Goal: Share content

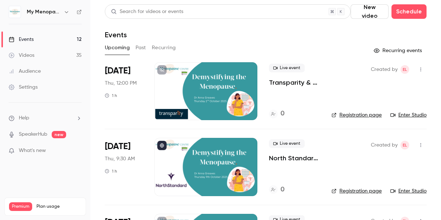
click at [66, 11] on icon "button" at bounding box center [67, 12] width 6 height 6
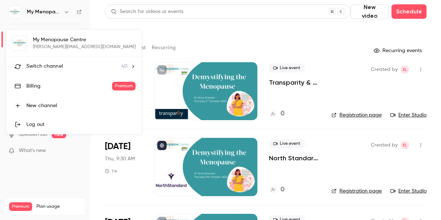
click at [40, 66] on span "Switch channel" at bounding box center [44, 66] width 36 height 8
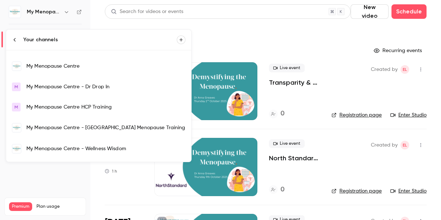
scroll to position [512, 0]
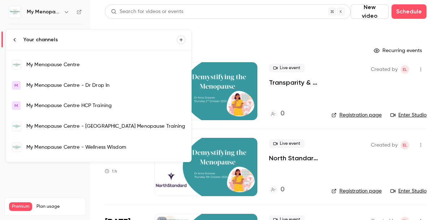
click at [57, 147] on div "My Menopause Centre - Wellness Wisdom" at bounding box center [105, 146] width 159 height 7
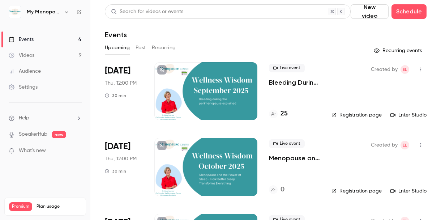
click at [420, 69] on icon "button" at bounding box center [420, 69] width 6 height 5
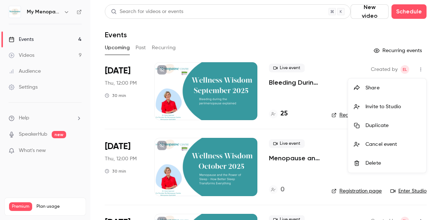
click at [373, 86] on div "Share" at bounding box center [392, 87] width 55 height 7
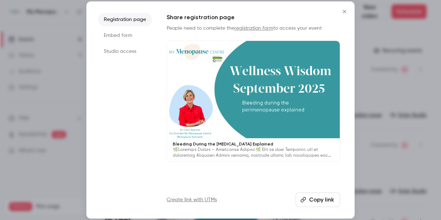
click at [316, 199] on button "Copy link" at bounding box center [317, 199] width 44 height 14
click at [342, 12] on icon "Close" at bounding box center [344, 12] width 9 height 6
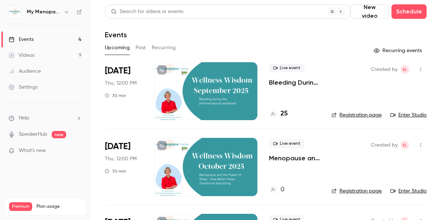
click at [225, 35] on div "Events" at bounding box center [265, 34] width 321 height 9
click at [217, 84] on div at bounding box center [205, 91] width 103 height 58
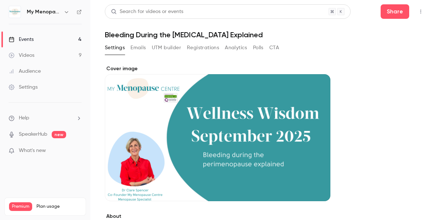
click at [185, 35] on h1 "Bleeding During the [MEDICAL_DATA] Explained" at bounding box center [265, 34] width 321 height 9
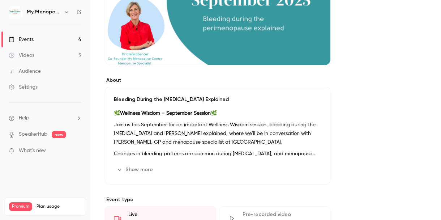
scroll to position [149, 0]
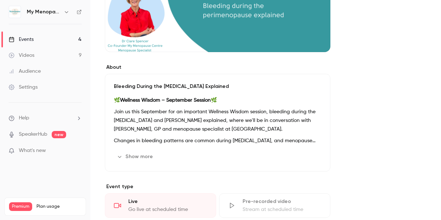
click at [179, 126] on p "Join us this September for an important Wellness Wisdom session, bleeding durin…" at bounding box center [217, 120] width 207 height 26
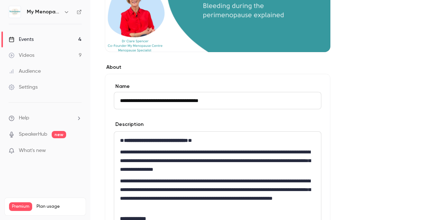
click at [171, 154] on p "**********" at bounding box center [217, 160] width 195 height 26
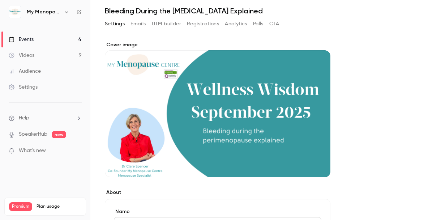
scroll to position [0, 0]
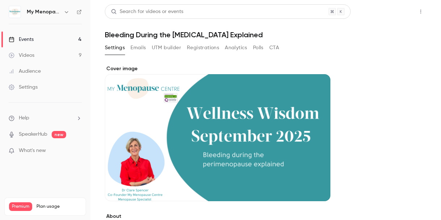
click at [394, 14] on button "Share" at bounding box center [394, 11] width 29 height 14
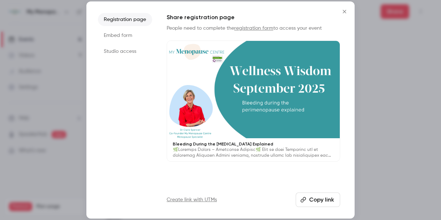
click at [123, 52] on li "Studio access" at bounding box center [125, 51] width 54 height 13
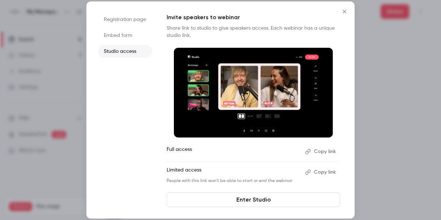
click at [320, 151] on button "Copy link" at bounding box center [321, 152] width 38 height 12
click at [345, 12] on icon "Close" at bounding box center [344, 12] width 9 height 6
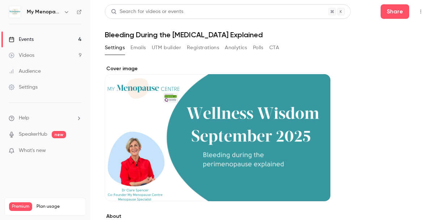
click at [24, 39] on div "Events" at bounding box center [21, 39] width 25 height 7
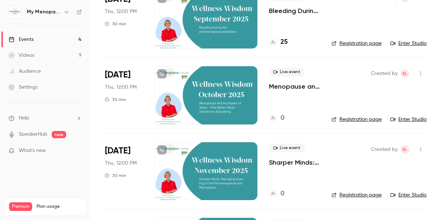
scroll to position [73, 0]
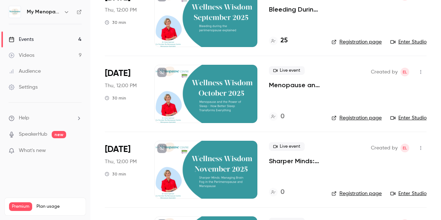
click at [214, 86] on div at bounding box center [205, 94] width 103 height 58
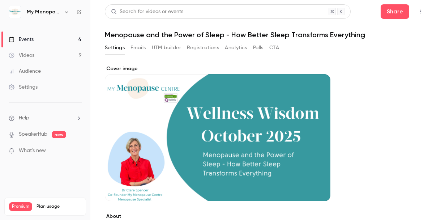
click at [218, 112] on div "Cover image" at bounding box center [217, 133] width 225 height 136
click at [0, 0] on input "Cover image" at bounding box center [0, 0] width 0 height 0
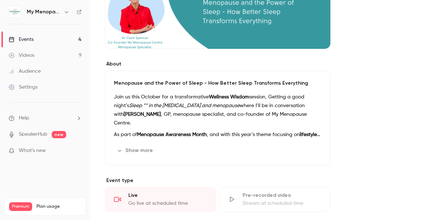
scroll to position [190, 0]
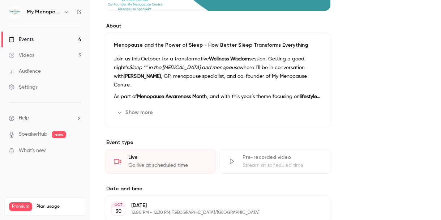
click at [189, 94] on strong "Menopause Awareness Month" at bounding box center [172, 96] width 70 height 5
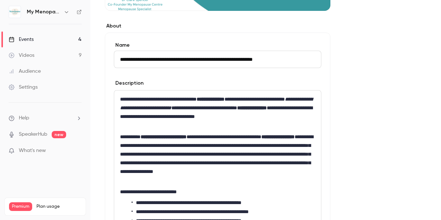
click at [169, 146] on p "**********" at bounding box center [217, 158] width 195 height 52
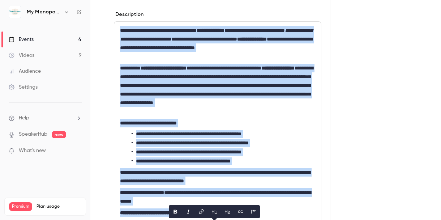
scroll to position [0, 0]
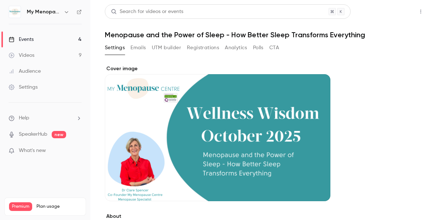
click at [391, 18] on button "Share" at bounding box center [394, 11] width 29 height 14
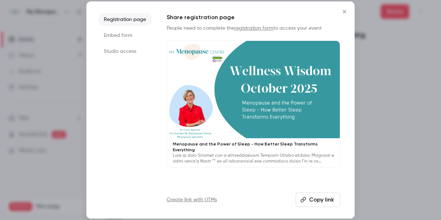
click at [112, 50] on li "Studio access" at bounding box center [125, 51] width 54 height 13
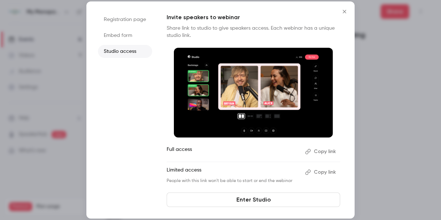
click at [323, 149] on button "Copy link" at bounding box center [321, 152] width 38 height 12
click at [344, 11] on icon "Close" at bounding box center [343, 11] width 3 height 3
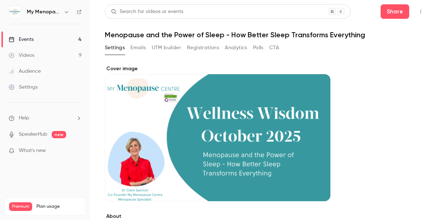
click at [17, 35] on link "Events 4" at bounding box center [45, 39] width 90 height 16
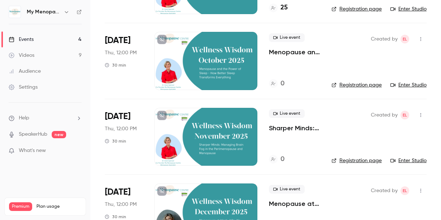
scroll to position [140, 0]
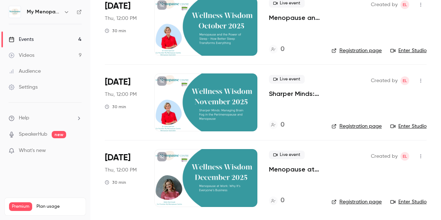
click at [211, 100] on div at bounding box center [205, 102] width 103 height 58
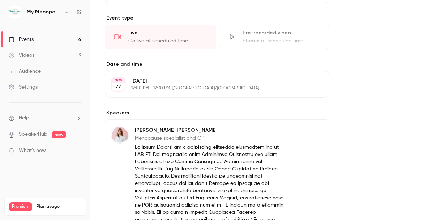
scroll to position [293, 0]
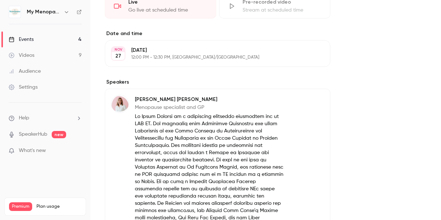
click at [180, 142] on p at bounding box center [209, 203] width 148 height 181
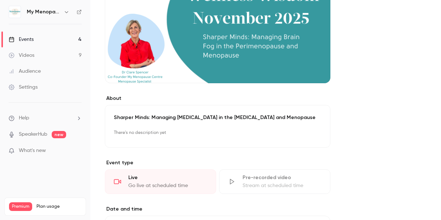
scroll to position [108, 0]
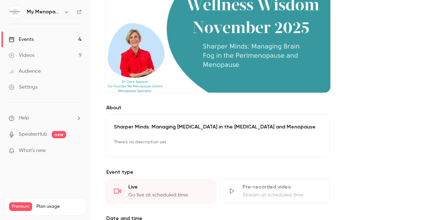
click at [177, 129] on p "Sharper Minds: Managing [MEDICAL_DATA] in the [MEDICAL_DATA] and Menopause" at bounding box center [217, 126] width 207 height 7
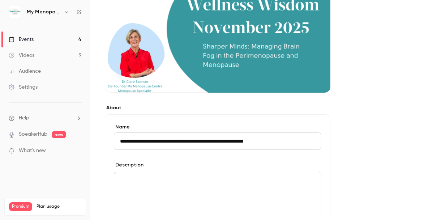
drag, startPoint x: 297, startPoint y: 140, endPoint x: 118, endPoint y: 137, distance: 179.1
click at [118, 137] on input "**********" at bounding box center [217, 140] width 207 height 17
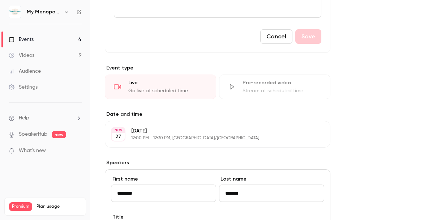
scroll to position [0, 0]
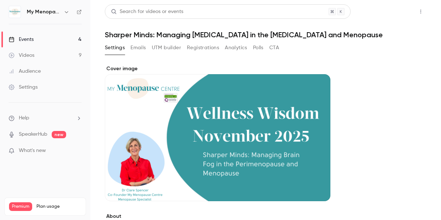
click at [396, 10] on button "Share" at bounding box center [394, 11] width 29 height 14
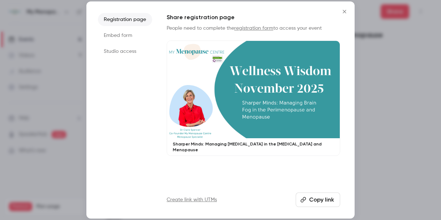
click at [313, 200] on button "Copy link" at bounding box center [317, 199] width 44 height 14
click at [115, 48] on li "Studio access" at bounding box center [125, 51] width 54 height 13
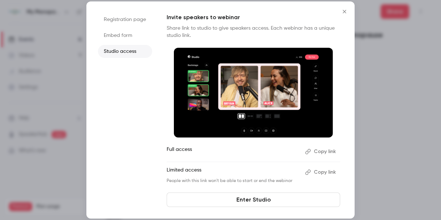
click at [324, 149] on button "Copy link" at bounding box center [321, 152] width 38 height 12
click at [344, 12] on icon "Close" at bounding box center [344, 12] width 9 height 6
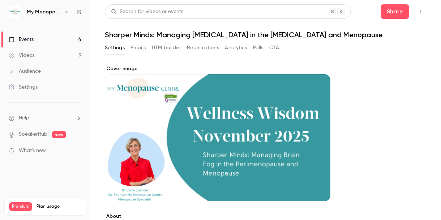
click at [38, 12] on h6 "My Menopause Centre - Wellness Wisdom" at bounding box center [44, 11] width 34 height 7
click at [27, 38] on div "Events" at bounding box center [21, 39] width 25 height 7
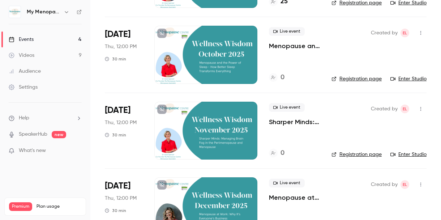
scroll to position [140, 0]
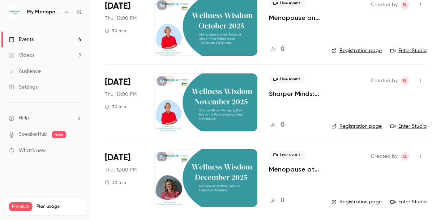
click at [212, 175] on div at bounding box center [205, 178] width 103 height 58
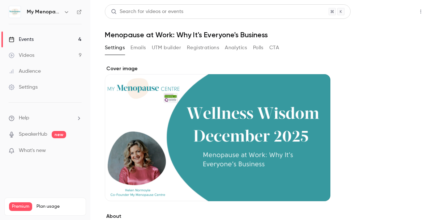
click at [391, 12] on button "Share" at bounding box center [394, 11] width 29 height 14
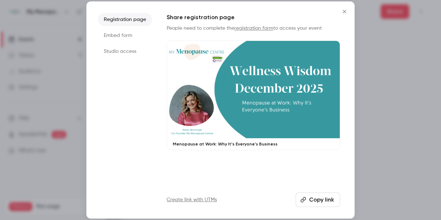
click at [109, 51] on li "Studio access" at bounding box center [125, 51] width 54 height 13
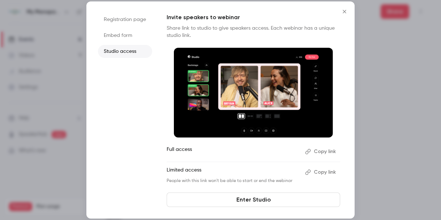
click at [320, 150] on button "Copy link" at bounding box center [321, 152] width 38 height 12
click at [343, 12] on icon "Close" at bounding box center [343, 11] width 3 height 3
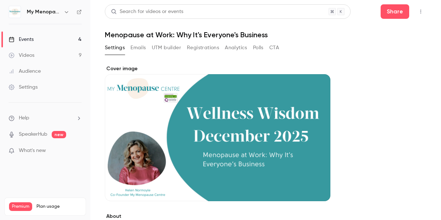
click at [343, 12] on div at bounding box center [340, 11] width 7 height 7
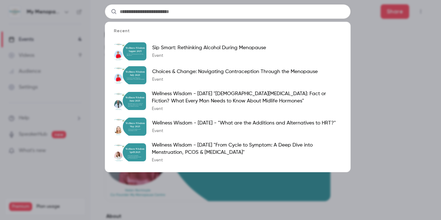
click at [311, 200] on div "Recent Sip Smart: Rethinking Alcohol During Menopause Event Choices & Change: N…" at bounding box center [220, 110] width 441 height 220
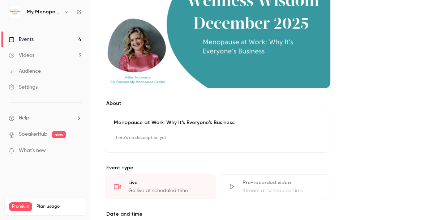
scroll to position [121, 0]
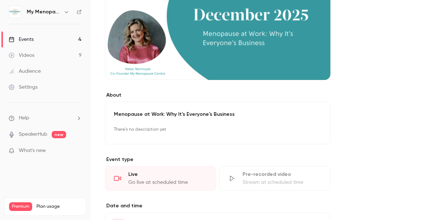
click at [208, 114] on p "Menopause at Work: Why It's Everyone's Business" at bounding box center [217, 113] width 207 height 7
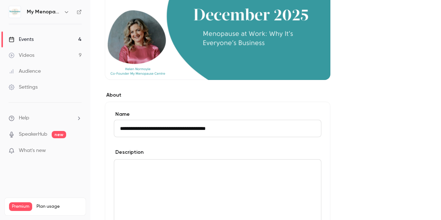
drag, startPoint x: 235, startPoint y: 130, endPoint x: 101, endPoint y: 124, distance: 134.8
click at [101, 124] on main "**********" at bounding box center [265, 110] width 350 height 220
